Goal: Task Accomplishment & Management: Complete application form

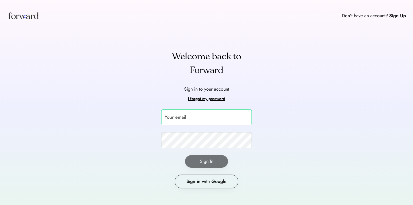
click at [228, 119] on input "email" at bounding box center [206, 117] width 91 height 16
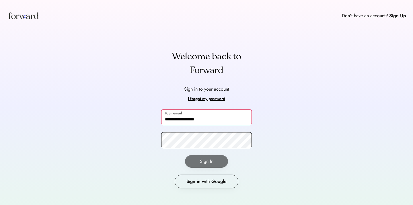
type input "**********"
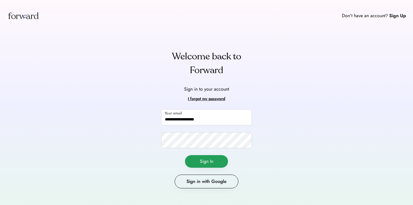
click at [208, 166] on button "Sign In" at bounding box center [206, 161] width 43 height 13
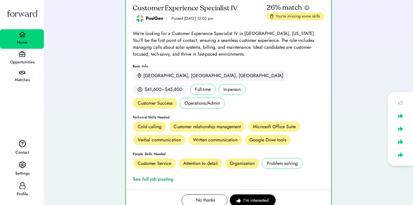
scroll to position [316, 0]
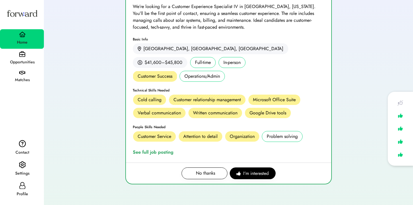
click at [27, 61] on div "Opportunities" at bounding box center [22, 62] width 43 height 7
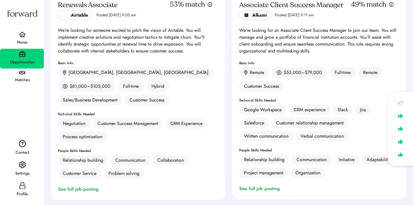
scroll to position [681, 0]
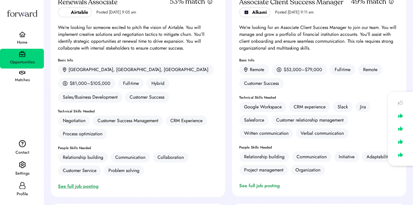
click at [94, 183] on div "See full job posting" at bounding box center [79, 186] width 43 height 7
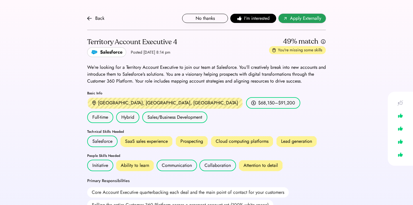
click at [306, 20] on span "Apply Externally" at bounding box center [305, 18] width 31 height 7
click at [95, 14] on div "Back No thanks I'm interested Apply Externally" at bounding box center [206, 18] width 239 height 23
click at [95, 16] on div "Back" at bounding box center [95, 18] width 17 height 7
click at [95, 21] on div "Back" at bounding box center [95, 18] width 17 height 7
click at [94, 20] on div "Back" at bounding box center [95, 18] width 17 height 7
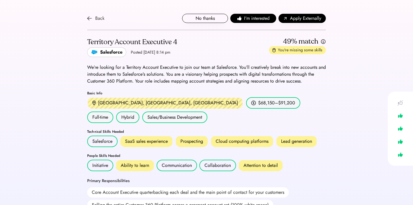
click at [92, 21] on div "Back" at bounding box center [95, 18] width 17 height 7
click at [93, 21] on div "Back" at bounding box center [95, 18] width 17 height 7
click at [94, 16] on div "Back" at bounding box center [95, 18] width 17 height 7
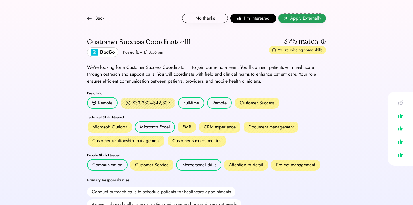
click at [298, 17] on span "Apply Externally" at bounding box center [305, 18] width 31 height 7
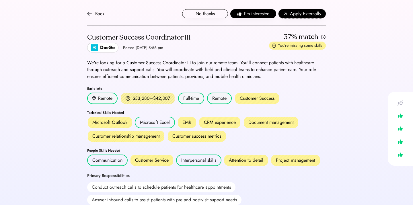
scroll to position [5, 0]
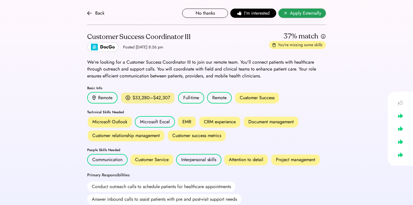
click at [305, 13] on span "Apply Externally" at bounding box center [305, 13] width 31 height 7
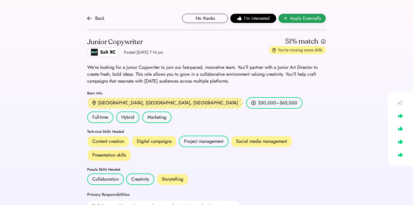
click at [286, 18] on use at bounding box center [285, 18] width 3 height 3
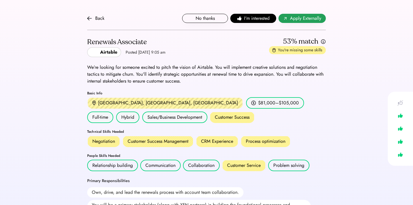
click at [291, 19] on span "Apply Externally" at bounding box center [305, 18] width 31 height 7
click at [97, 19] on div "Back" at bounding box center [99, 18] width 9 height 7
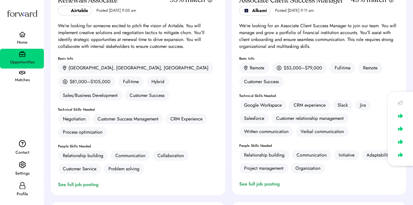
scroll to position [630, 0]
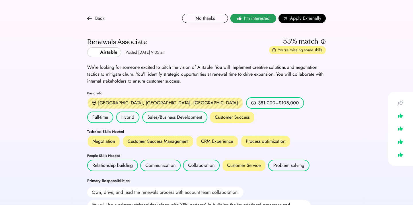
click at [246, 21] on span "I'm interested" at bounding box center [257, 18] width 26 height 7
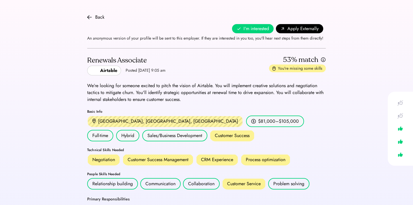
scroll to position [1, 0]
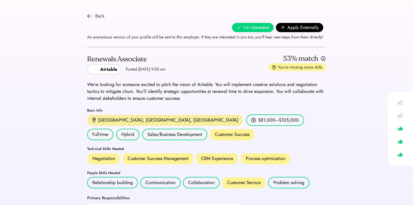
click at [90, 16] on img at bounding box center [89, 16] width 5 height 5
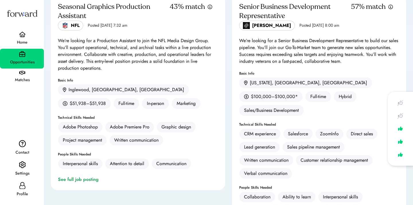
scroll to position [1573, 0]
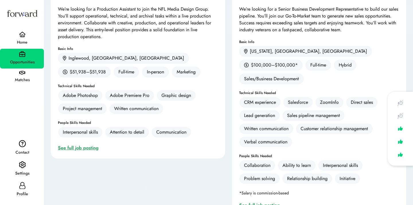
click at [89, 145] on div "See full job posting" at bounding box center [79, 148] width 43 height 7
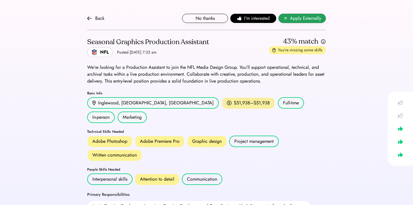
click at [295, 16] on span "Apply Externally" at bounding box center [305, 18] width 31 height 7
click at [91, 19] on img at bounding box center [89, 18] width 5 height 5
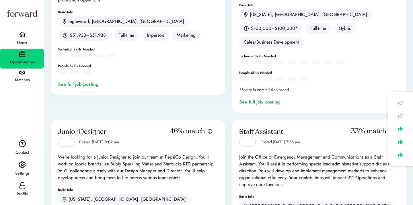
scroll to position [1552, 0]
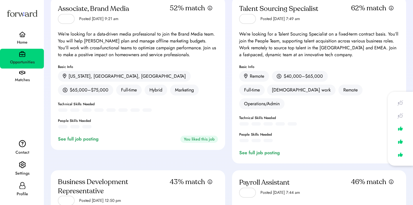
scroll to position [0, 0]
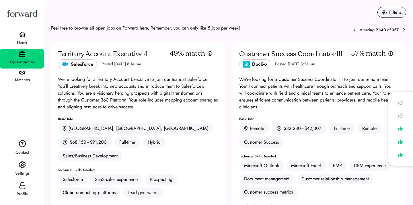
click at [404, 29] on use at bounding box center [404, 30] width 5 height 5
click at [404, 29] on icon at bounding box center [404, 30] width 5 height 5
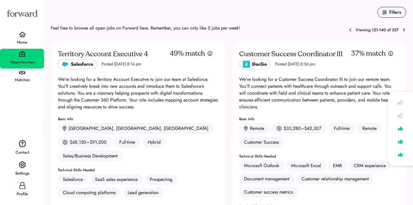
click at [404, 29] on icon at bounding box center [404, 30] width 5 height 5
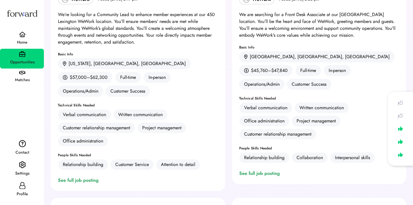
scroll to position [8, 0]
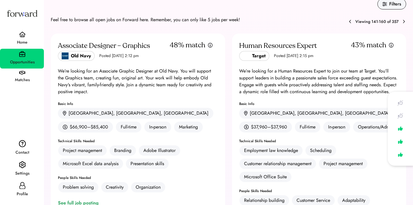
click at [404, 22] on icon at bounding box center [404, 21] width 5 height 5
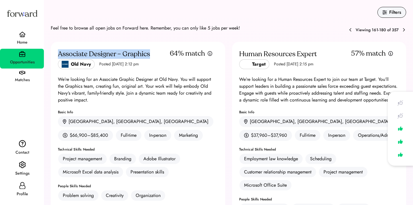
click at [402, 28] on icon at bounding box center [404, 30] width 5 height 5
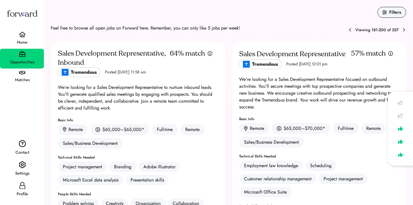
click at [402, 31] on icon at bounding box center [404, 30] width 5 height 5
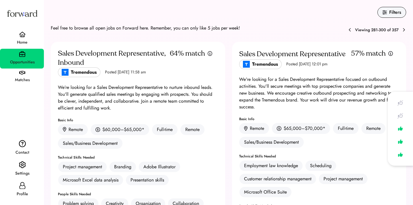
click at [402, 31] on icon at bounding box center [404, 30] width 5 height 5
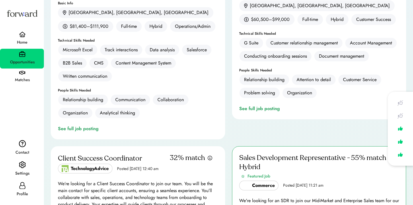
scroll to position [1912, 0]
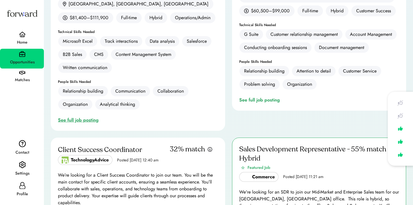
click at [76, 117] on div "See full job posting" at bounding box center [79, 120] width 43 height 7
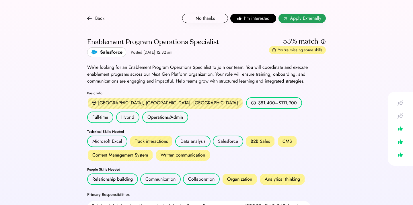
click at [299, 18] on span "Apply Externally" at bounding box center [305, 18] width 31 height 7
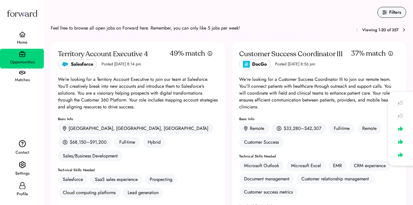
click at [404, 30] on icon at bounding box center [404, 30] width 5 height 5
click at [0, 0] on div at bounding box center [0, 0] width 0 height 0
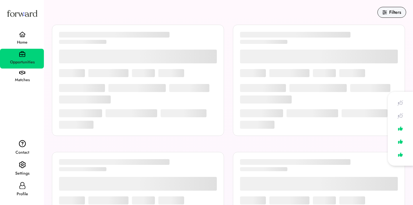
click at [404, 30] on div at bounding box center [319, 80] width 172 height 111
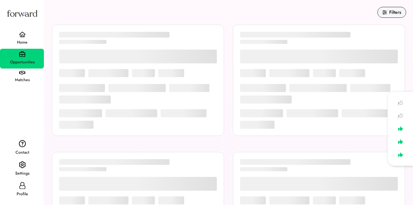
click at [404, 30] on div at bounding box center [319, 80] width 172 height 111
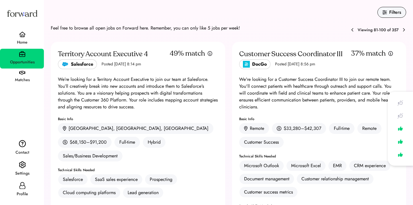
click at [404, 30] on icon at bounding box center [404, 30] width 5 height 5
click at [0, 0] on div at bounding box center [0, 0] width 0 height 0
click at [404, 30] on icon at bounding box center [404, 30] width 5 height 5
click at [0, 0] on div at bounding box center [0, 0] width 0 height 0
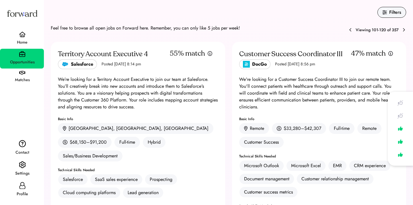
click at [0, 0] on div at bounding box center [0, 0] width 0 height 0
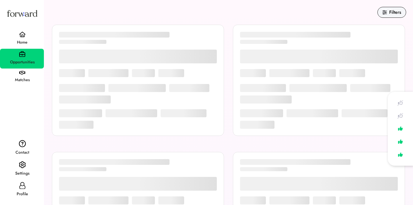
click at [404, 30] on div at bounding box center [319, 80] width 172 height 111
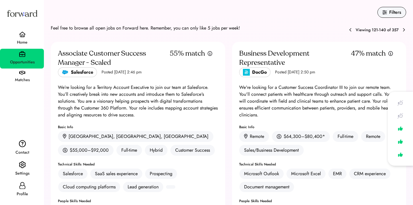
click at [404, 30] on icon at bounding box center [404, 30] width 5 height 5
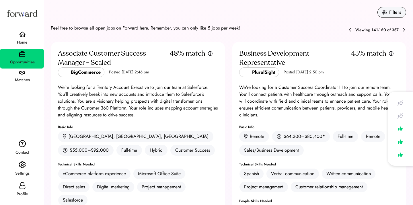
click at [351, 31] on icon at bounding box center [350, 30] width 5 height 5
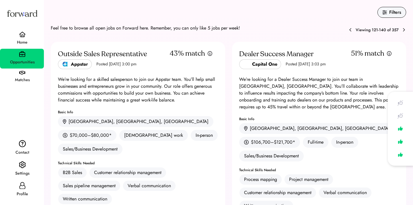
click at [351, 30] on icon at bounding box center [351, 30] width 5 height 5
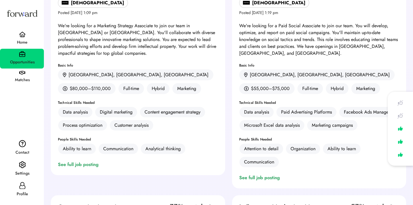
scroll to position [519, 0]
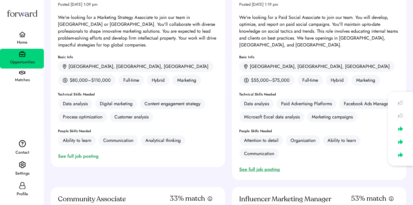
click at [271, 166] on div "See full job posting" at bounding box center [260, 169] width 43 height 7
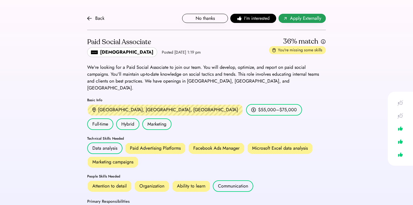
click at [298, 21] on span "Apply Externally" at bounding box center [305, 18] width 31 height 7
click at [250, 16] on span "I'm interested" at bounding box center [257, 18] width 26 height 7
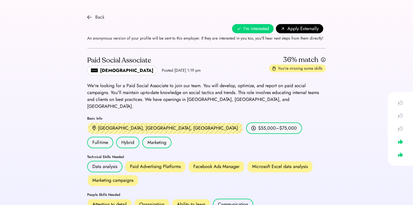
click at [90, 19] on img at bounding box center [89, 17] width 5 height 5
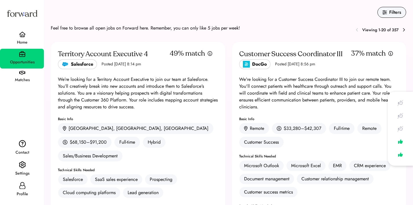
click at [403, 30] on icon at bounding box center [404, 30] width 5 height 5
click at [0, 0] on div at bounding box center [0, 0] width 0 height 0
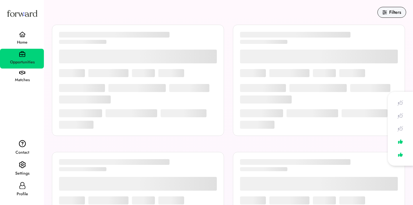
click at [403, 30] on div at bounding box center [319, 80] width 172 height 111
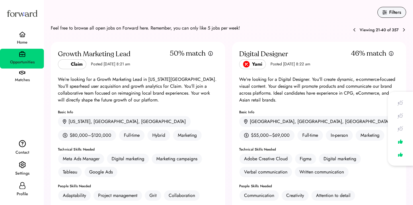
click at [402, 29] on icon at bounding box center [404, 30] width 5 height 5
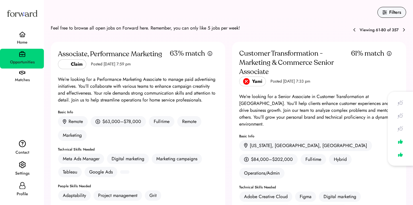
click at [402, 29] on icon at bounding box center [404, 30] width 5 height 5
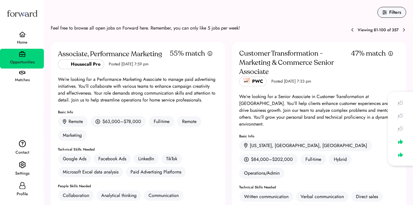
click at [402, 29] on icon at bounding box center [404, 30] width 5 height 5
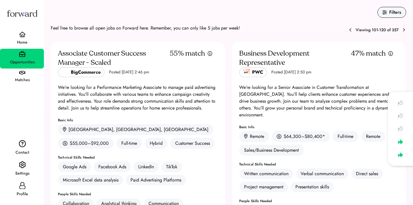
click at [402, 29] on icon at bounding box center [404, 30] width 5 height 5
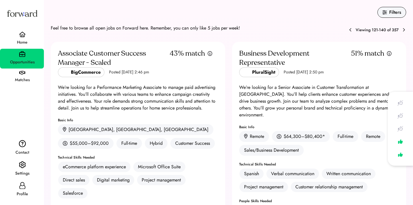
click at [402, 29] on icon at bounding box center [404, 30] width 5 height 5
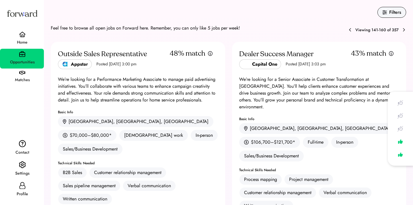
click at [350, 30] on use at bounding box center [350, 30] width 5 height 5
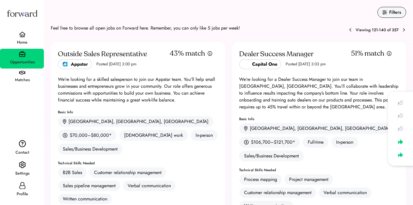
click at [350, 30] on icon at bounding box center [351, 30] width 5 height 5
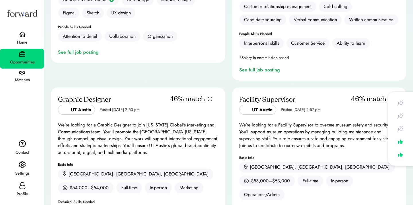
scroll to position [1906, 0]
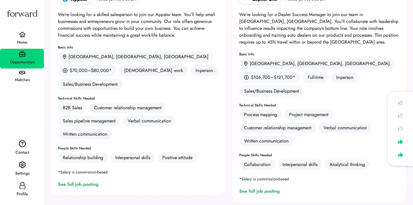
scroll to position [75, 0]
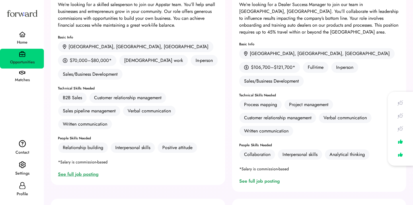
click at [90, 171] on div "See full job posting" at bounding box center [79, 174] width 43 height 7
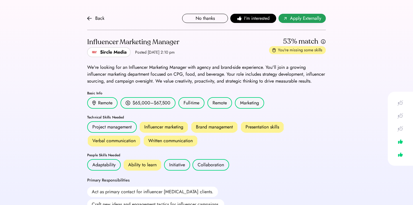
click at [298, 18] on span "Apply Externally" at bounding box center [305, 18] width 31 height 7
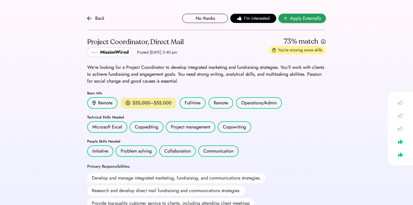
click at [300, 20] on span "Apply Externally" at bounding box center [305, 18] width 31 height 7
click at [290, 18] on button "Apply Externally" at bounding box center [302, 18] width 47 height 9
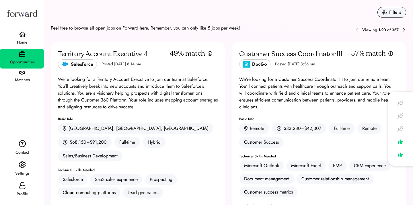
click at [403, 30] on icon at bounding box center [404, 30] width 5 height 5
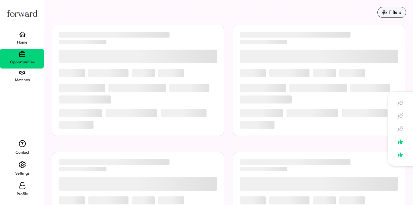
click at [403, 30] on div at bounding box center [319, 80] width 172 height 111
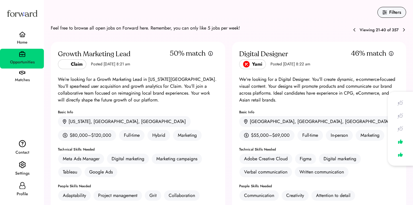
click at [402, 30] on icon at bounding box center [404, 30] width 5 height 5
click at [0, 0] on div at bounding box center [0, 0] width 0 height 0
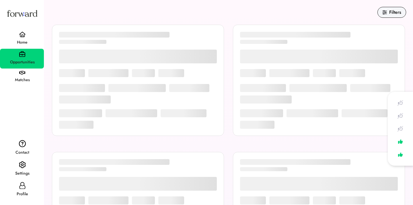
click at [402, 30] on div at bounding box center [319, 80] width 172 height 111
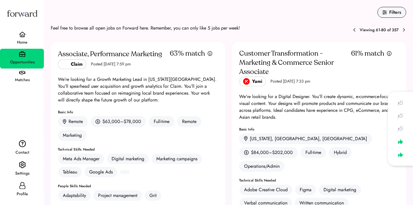
click at [402, 30] on icon at bounding box center [404, 30] width 5 height 5
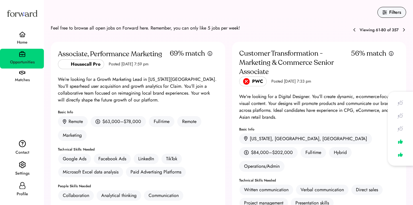
click at [0, 0] on div at bounding box center [0, 0] width 0 height 0
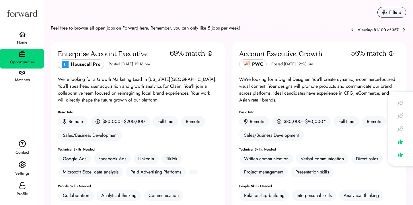
click at [0, 0] on div at bounding box center [0, 0] width 0 height 0
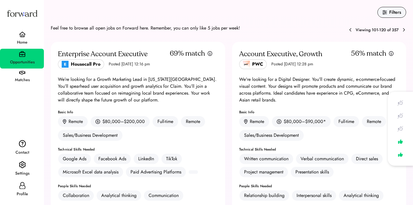
click at [402, 30] on icon at bounding box center [404, 30] width 5 height 5
click at [0, 0] on div at bounding box center [0, 0] width 0 height 0
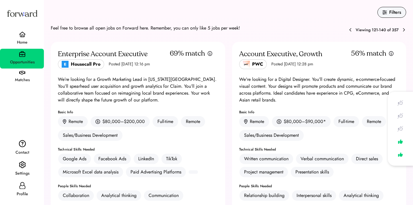
click at [402, 30] on icon at bounding box center [404, 30] width 5 height 5
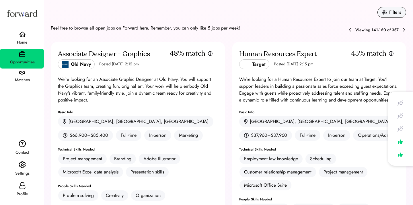
click at [351, 30] on icon at bounding box center [350, 30] width 5 height 5
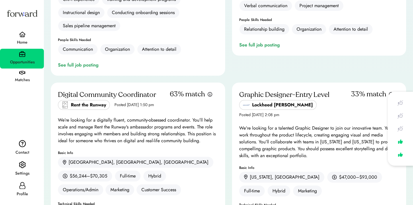
scroll to position [1974, 0]
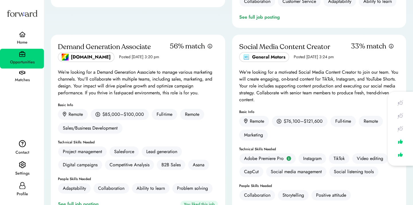
scroll to position [1733, 0]
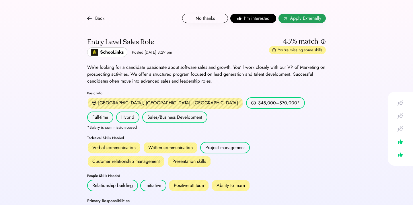
click at [293, 18] on span "Apply Externally" at bounding box center [305, 18] width 31 height 7
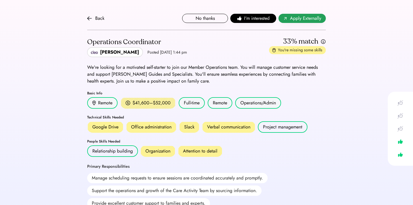
click at [291, 20] on span "Apply Externally" at bounding box center [305, 18] width 31 height 7
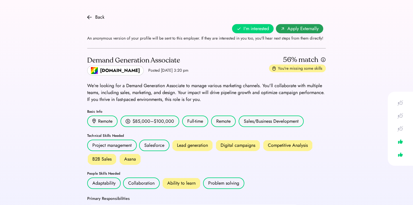
click at [284, 30] on use at bounding box center [283, 29] width 3 height 3
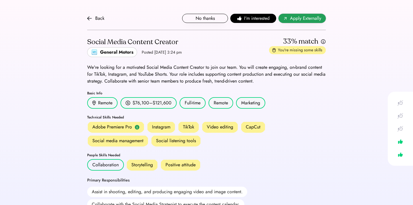
click at [289, 18] on button "Apply Externally" at bounding box center [302, 18] width 47 height 9
click at [93, 20] on div "Back" at bounding box center [95, 18] width 17 height 7
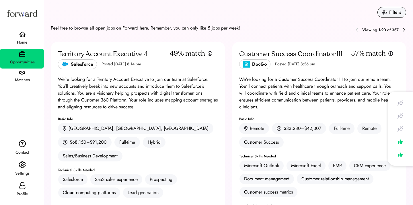
click at [403, 30] on icon at bounding box center [404, 30] width 5 height 5
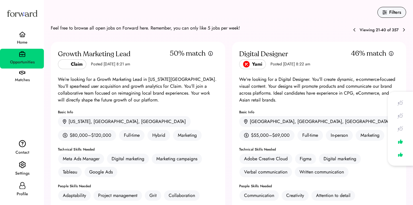
click at [403, 30] on icon at bounding box center [404, 30] width 5 height 5
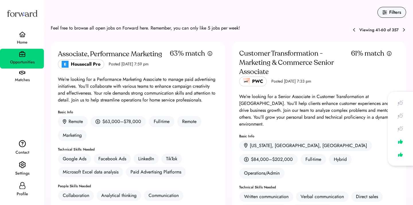
click at [402, 30] on icon at bounding box center [404, 30] width 5 height 5
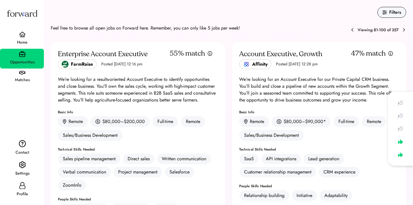
click at [402, 30] on icon at bounding box center [404, 30] width 5 height 5
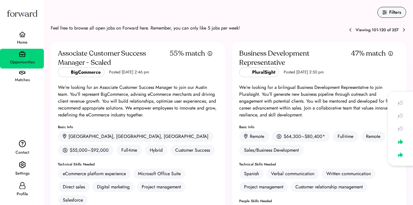
click at [402, 30] on icon at bounding box center [404, 30] width 5 height 5
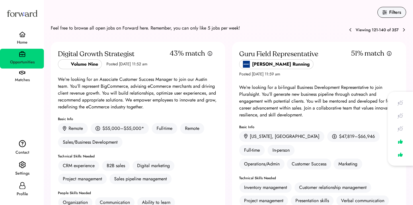
click at [402, 30] on icon at bounding box center [404, 30] width 5 height 5
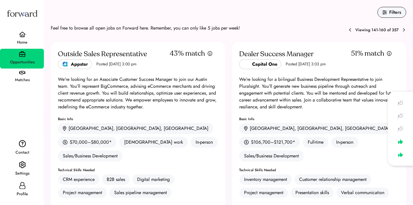
click at [402, 30] on icon at bounding box center [404, 30] width 5 height 5
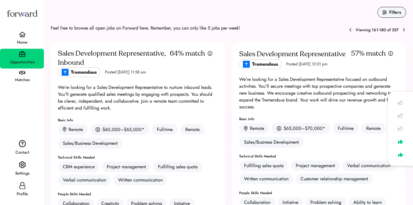
click at [403, 32] on icon at bounding box center [404, 30] width 5 height 5
click at [404, 32] on icon at bounding box center [404, 30] width 5 height 5
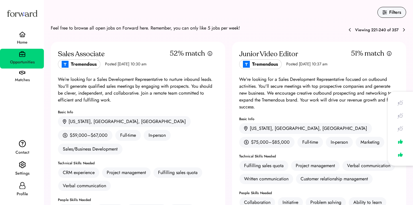
click at [404, 32] on icon at bounding box center [404, 30] width 5 height 5
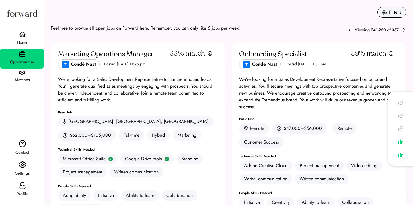
click at [404, 32] on icon at bounding box center [404, 30] width 5 height 5
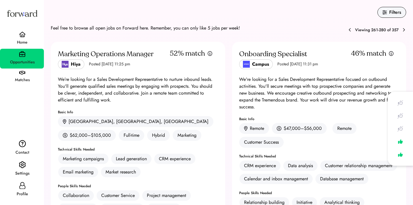
click at [404, 32] on icon at bounding box center [404, 30] width 5 height 5
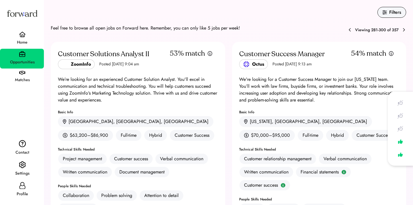
click at [404, 32] on icon at bounding box center [404, 30] width 5 height 5
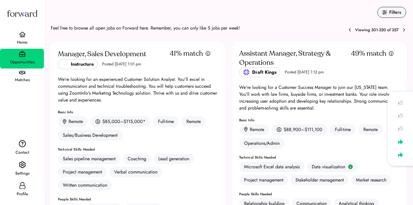
click at [404, 32] on icon at bounding box center [404, 30] width 5 height 5
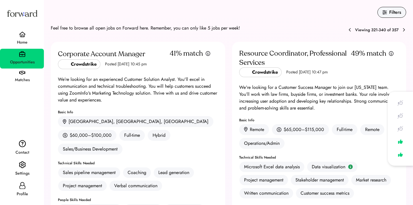
click at [404, 32] on icon at bounding box center [404, 30] width 5 height 5
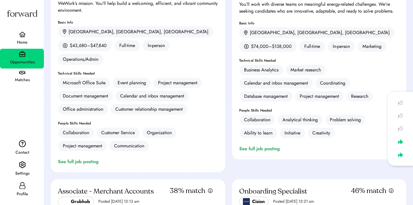
scroll to position [1211, 0]
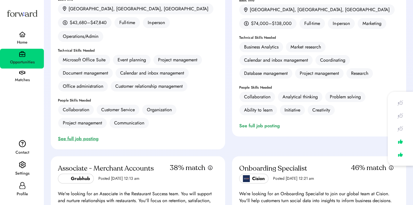
click at [90, 136] on div "See full job posting" at bounding box center [79, 139] width 43 height 7
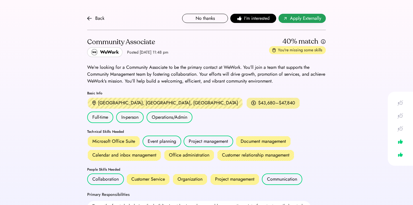
click at [294, 21] on span "Apply Externally" at bounding box center [305, 18] width 31 height 7
click at [95, 21] on div "Back" at bounding box center [99, 18] width 9 height 7
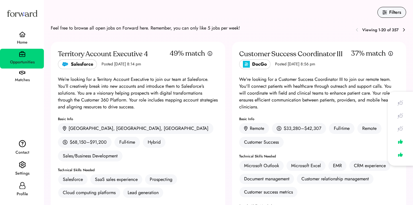
click at [405, 30] on use at bounding box center [404, 30] width 5 height 5
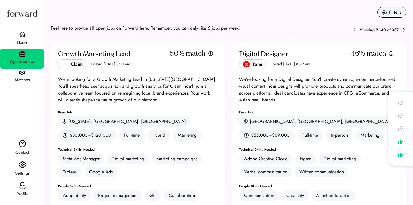
click at [405, 30] on use at bounding box center [404, 30] width 5 height 5
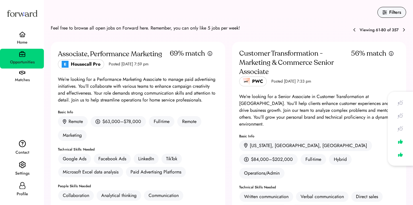
click at [405, 30] on use at bounding box center [404, 30] width 5 height 5
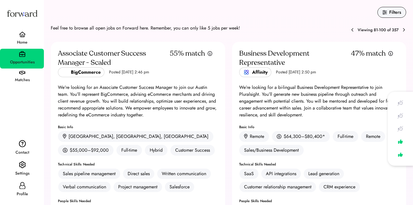
click at [405, 30] on use at bounding box center [404, 30] width 5 height 5
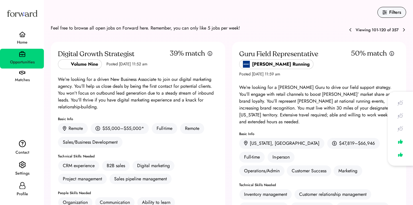
click at [405, 30] on use at bounding box center [404, 30] width 5 height 5
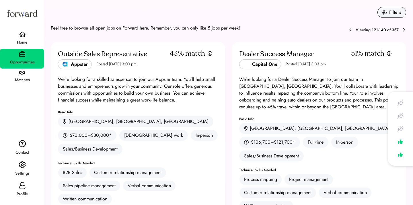
click at [405, 30] on use at bounding box center [404, 30] width 5 height 5
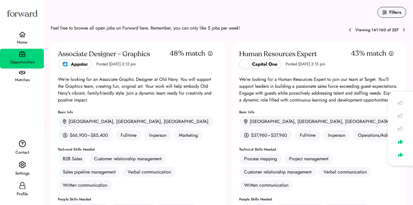
click at [405, 30] on use at bounding box center [404, 30] width 5 height 5
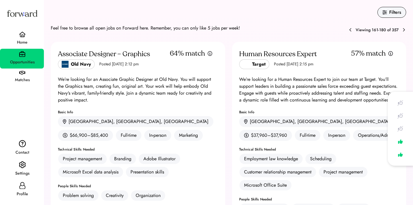
click at [405, 30] on use at bounding box center [404, 30] width 5 height 5
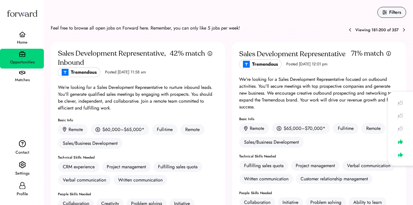
click at [405, 30] on use at bounding box center [404, 30] width 5 height 5
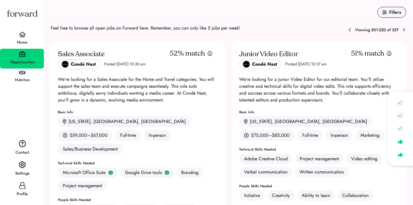
click at [405, 30] on use at bounding box center [404, 30] width 5 height 5
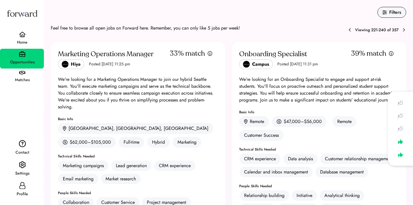
click at [405, 30] on use at bounding box center [404, 30] width 5 height 5
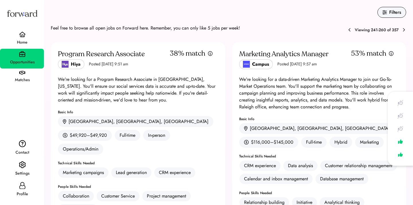
click at [405, 30] on use at bounding box center [404, 30] width 5 height 5
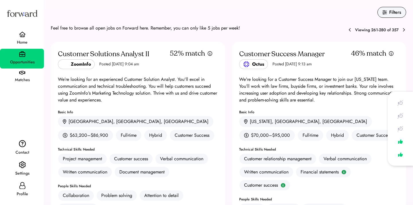
click at [405, 30] on use at bounding box center [404, 30] width 5 height 5
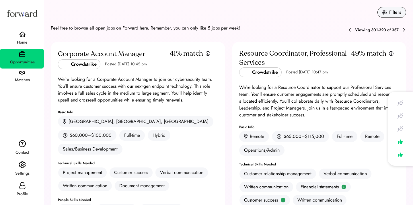
click at [405, 30] on use at bounding box center [404, 30] width 5 height 5
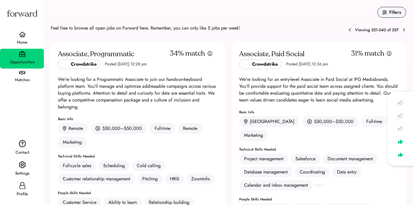
click at [405, 30] on use at bounding box center [404, 30] width 5 height 5
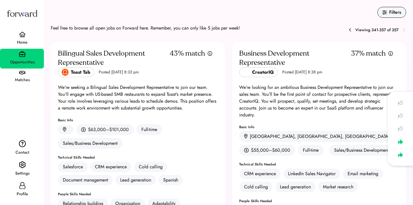
click at [350, 32] on div at bounding box center [350, 30] width 5 height 10
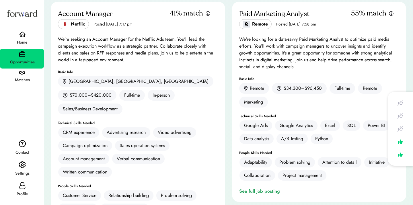
scroll to position [2105, 0]
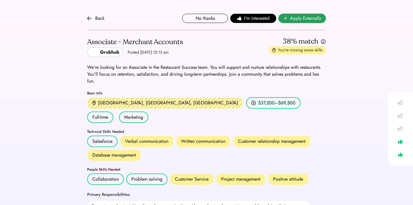
click at [294, 17] on span "Apply Externally" at bounding box center [305, 18] width 31 height 7
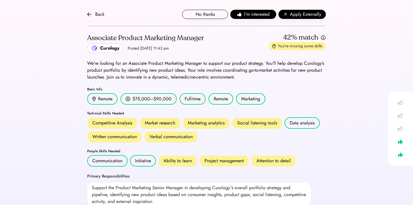
scroll to position [5, 0]
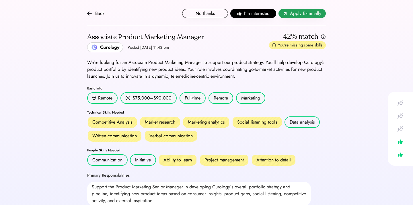
click at [289, 11] on button "Apply Externally" at bounding box center [302, 13] width 47 height 9
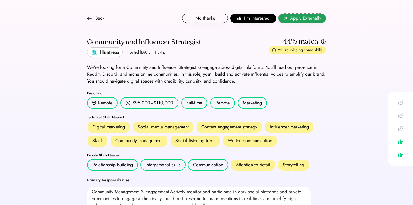
click at [291, 21] on span "Apply Externally" at bounding box center [305, 18] width 31 height 7
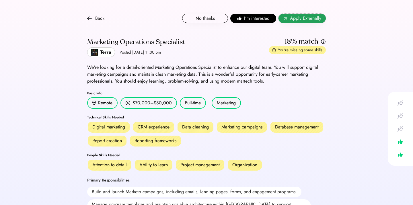
click at [293, 20] on span "Apply Externally" at bounding box center [305, 18] width 31 height 7
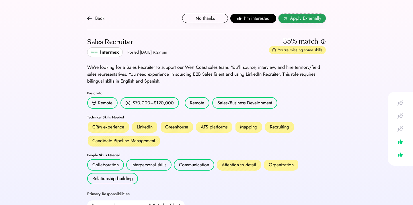
click at [290, 14] on button "Apply Externally" at bounding box center [302, 18] width 47 height 9
click at [98, 22] on div "Back" at bounding box center [99, 18] width 9 height 7
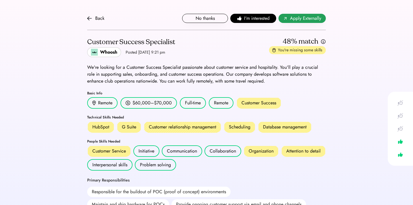
click at [293, 16] on span "Apply Externally" at bounding box center [305, 18] width 31 height 7
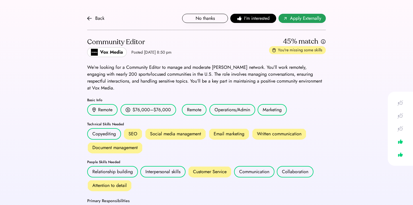
click at [289, 17] on button "Apply Externally" at bounding box center [302, 18] width 47 height 9
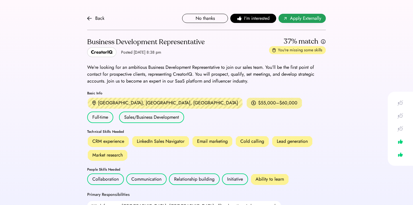
click at [301, 16] on span "Apply Externally" at bounding box center [305, 18] width 31 height 7
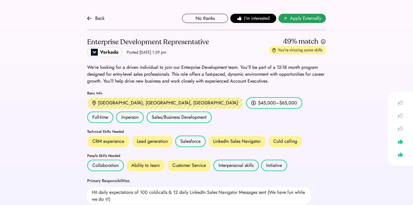
click at [299, 18] on span "Apply Externally" at bounding box center [305, 18] width 31 height 7
click at [152, 41] on div "Enterprise Development Representative" at bounding box center [148, 42] width 122 height 9
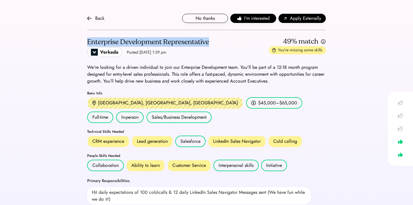
click at [152, 41] on div "Enterprise Development Representative" at bounding box center [148, 42] width 122 height 9
copy div "Enterprise Development Representative"
click at [254, 20] on span "I'm interested" at bounding box center [257, 18] width 26 height 7
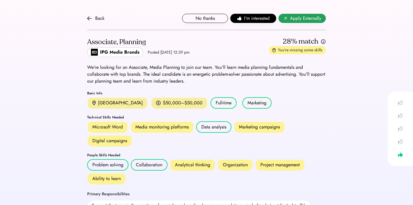
click at [291, 20] on span "Apply Externally" at bounding box center [305, 18] width 31 height 7
click at [245, 17] on span "I'm interested" at bounding box center [257, 18] width 26 height 7
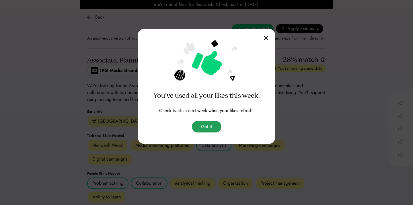
click at [211, 128] on button "Got it" at bounding box center [207, 126] width 30 height 11
